Goal: Transaction & Acquisition: Purchase product/service

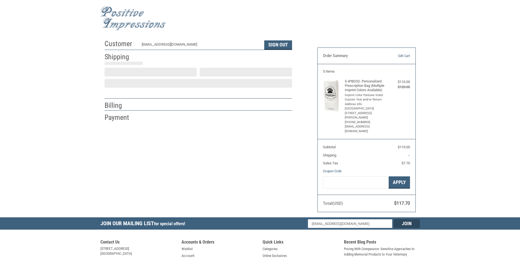
select select "US"
select select "IN"
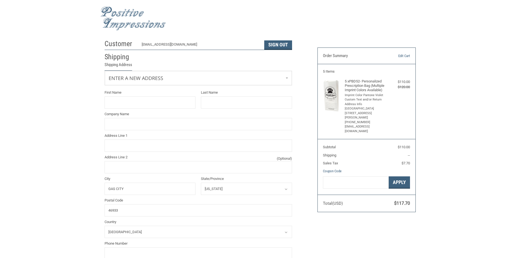
type input "Gas City"
select select "IN"
click at [135, 101] on input "First Name" at bounding box center [149, 102] width 91 height 12
type input "[PERSON_NAME]"
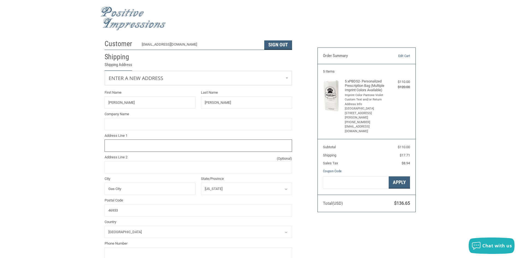
type input "[STREET_ADDRESS][PERSON_NAME]"
type input "7656747387"
click at [136, 127] on input "Company Name" at bounding box center [197, 124] width 187 height 12
type input "[GEOGRAPHIC_DATA]"
type input "[PERSON_NAME]"
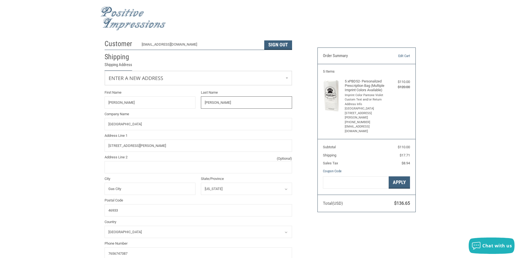
type input "[PERSON_NAME]"
type input "[STREET_ADDRESS][PERSON_NAME]"
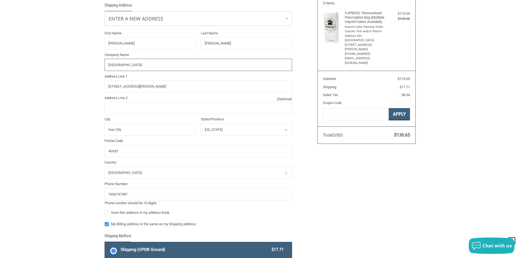
scroll to position [82, 0]
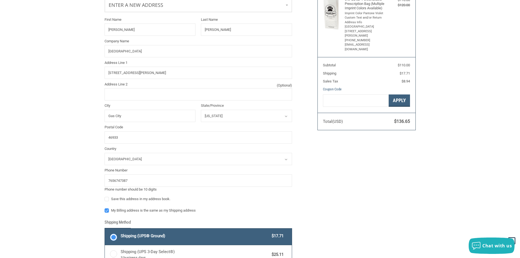
click at [107, 200] on label "Save this address in my address book." at bounding box center [197, 199] width 187 height 4
click at [105, 196] on input "Save this address in my address book." at bounding box center [104, 196] width 0 height 0
checkbox input "true"
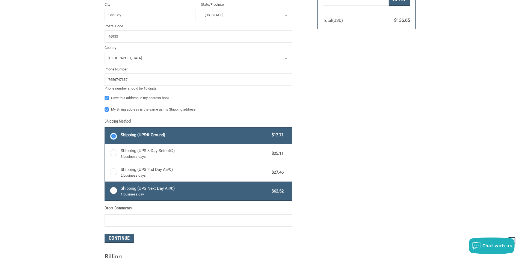
scroll to position [191, 0]
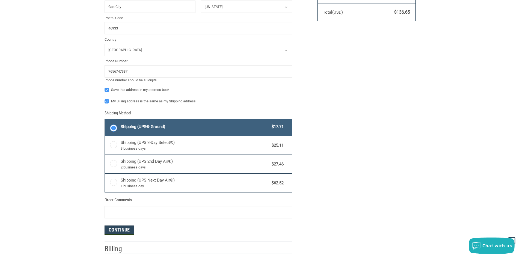
click at [121, 229] on button "Continue" at bounding box center [118, 229] width 29 height 9
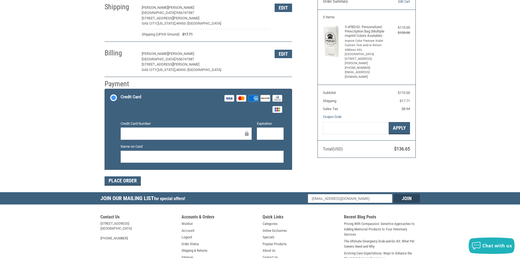
scroll to position [55, 0]
click at [132, 130] on iframe at bounding box center [183, 133] width 119 height 6
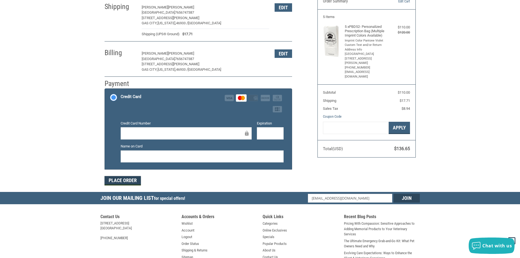
click at [124, 181] on button "Place Order" at bounding box center [122, 180] width 36 height 9
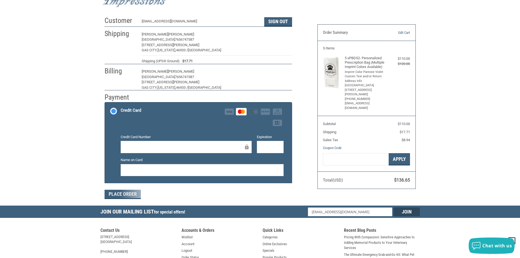
scroll to position [0, 0]
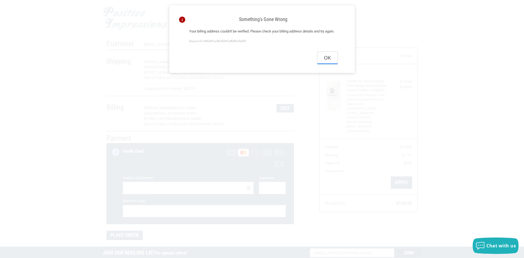
click at [325, 64] on button "Ok" at bounding box center [327, 58] width 20 height 12
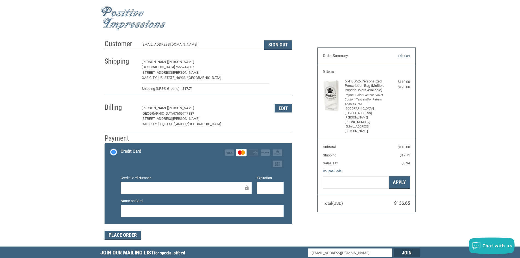
click at [281, 61] on button "Edit" at bounding box center [282, 62] width 17 height 8
select select "IN"
select select "US"
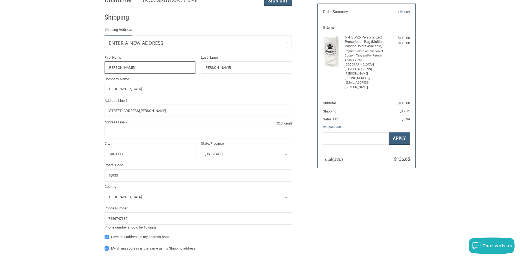
scroll to position [50, 0]
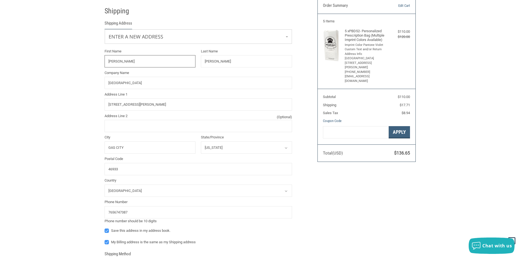
click at [121, 62] on input "[PERSON_NAME]" at bounding box center [149, 61] width 91 height 12
type input "M"
type input "[DEMOGRAPHIC_DATA]"
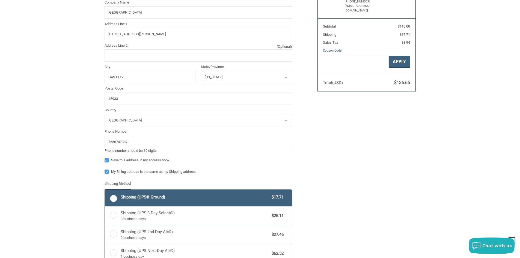
scroll to position [132, 0]
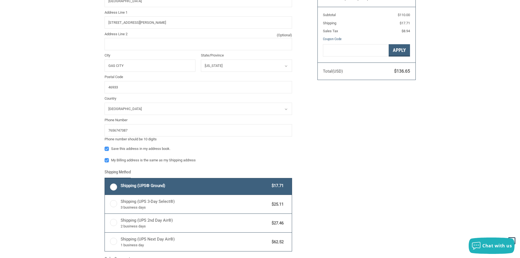
type input "[PERSON_NAME]"
click at [108, 163] on div "My Billing address is the same as my Shipping address" at bounding box center [197, 160] width 187 height 7
click at [107, 161] on label "My Billing address is the same as my Shipping address" at bounding box center [197, 160] width 187 height 4
click at [105, 158] on input "My Billing address is the same as my Shipping address" at bounding box center [104, 157] width 0 height 0
checkbox input "false"
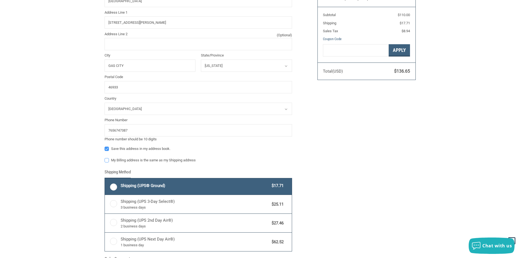
scroll to position [159, 0]
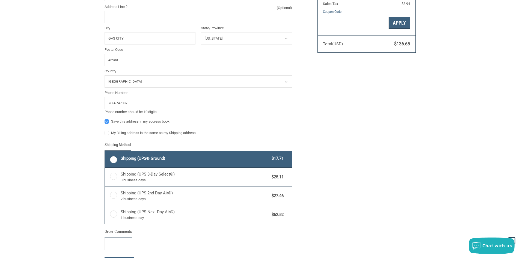
click at [113, 163] on label "Shipping (UPS® Ground) $17.71" at bounding box center [198, 159] width 187 height 16
click at [105, 152] on input "Shipping (UPS® Ground) $17.71" at bounding box center [105, 151] width 0 height 0
radio input "true"
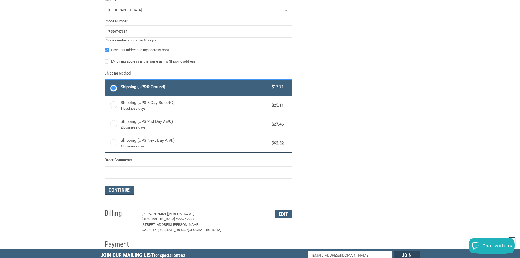
scroll to position [268, 0]
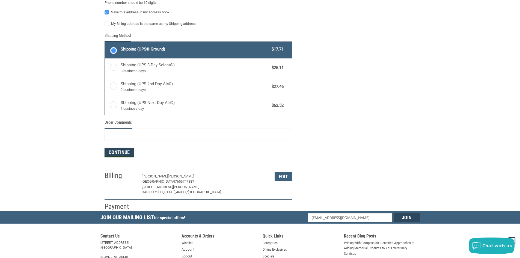
click at [119, 154] on button "Continue" at bounding box center [118, 152] width 29 height 9
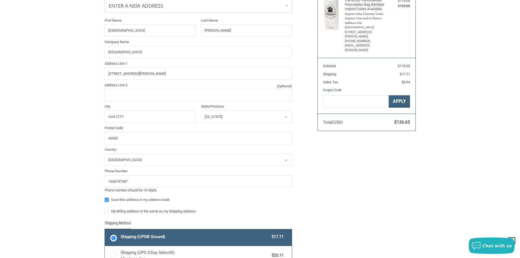
select select "IN"
select select "US"
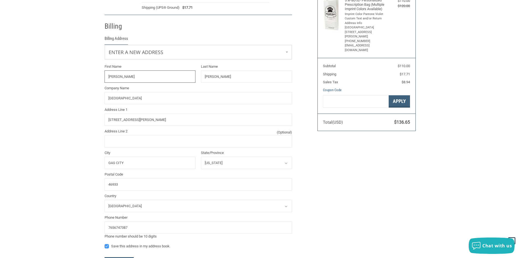
scroll to position [96, 0]
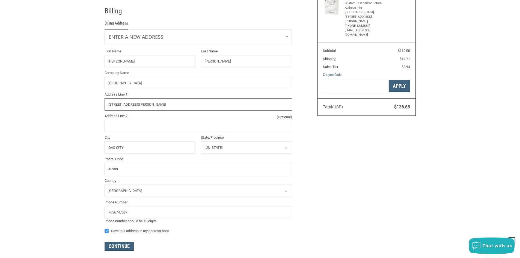
click at [139, 108] on input "[STREET_ADDRESS][PERSON_NAME]" at bounding box center [197, 104] width 187 height 12
click at [146, 98] on div "Address Line [GEOGRAPHIC_DATA][STREET_ADDRESS][PERSON_NAME]" at bounding box center [197, 101] width 187 height 19
drag, startPoint x: 148, startPoint y: 103, endPoint x: 0, endPoint y: 110, distance: 148.0
click at [0, 112] on div "Customer [EMAIL_ADDRESS][DOMAIN_NAME] Sign Out Shipping [PERSON_NAME] HOMETOWN …" at bounding box center [260, 105] width 520 height 329
type input "[STREET_ADDRESS]"
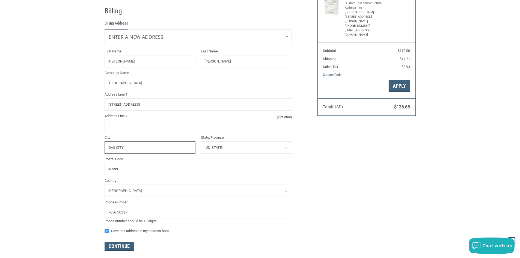
drag, startPoint x: 132, startPoint y: 149, endPoint x: 0, endPoint y: 142, distance: 132.5
click at [0, 142] on div "Customer [EMAIL_ADDRESS][DOMAIN_NAME] Sign Out Shipping [PERSON_NAME][GEOGRAPHI…" at bounding box center [260, 105] width 520 height 329
type input "[PERSON_NAME]"
click at [124, 173] on input "46933" at bounding box center [197, 169] width 187 height 12
type input "46953"
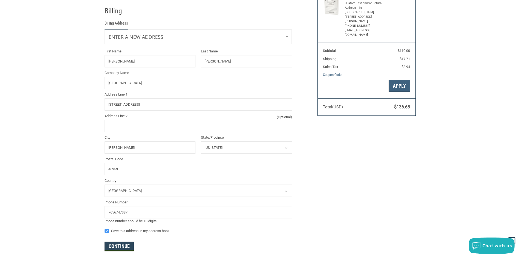
click at [113, 244] on button "Continue" at bounding box center [118, 246] width 29 height 9
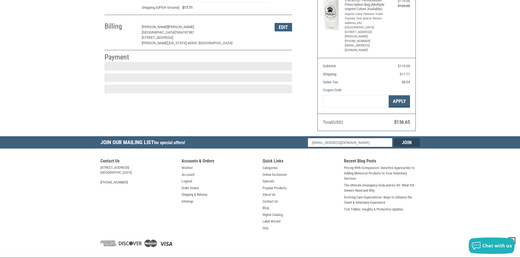
scroll to position [80, 0]
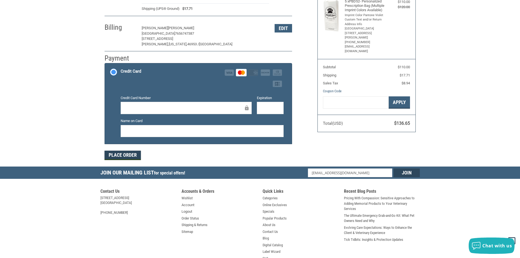
click at [122, 154] on button "Place Order" at bounding box center [122, 155] width 36 height 9
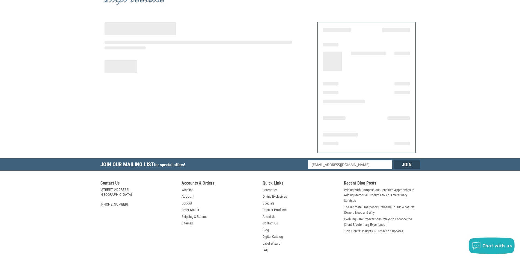
scroll to position [0, 0]
